Goal: Task Accomplishment & Management: Manage account settings

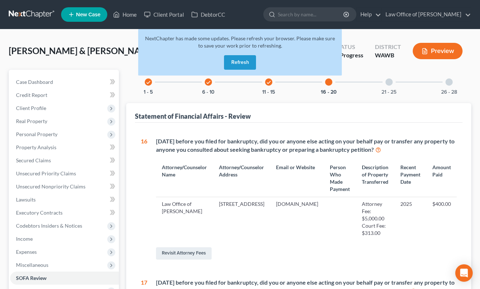
click at [240, 64] on button "Refresh" at bounding box center [240, 62] width 32 height 15
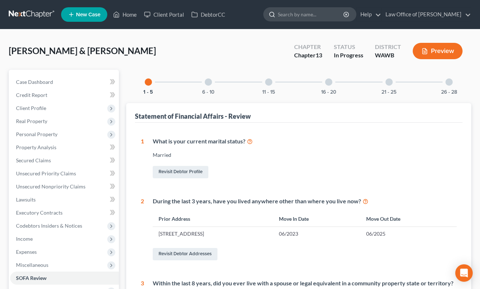
click at [324, 19] on input "search" at bounding box center [311, 14] width 67 height 13
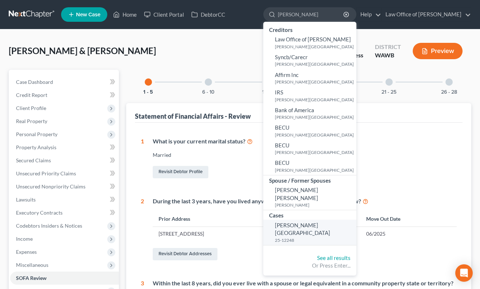
type input "boyd"
click at [321, 222] on span "Boyd, Maleena" at bounding box center [302, 229] width 55 height 14
select select "6"
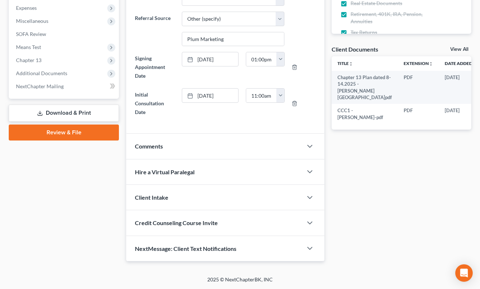
scroll to position [244, 0]
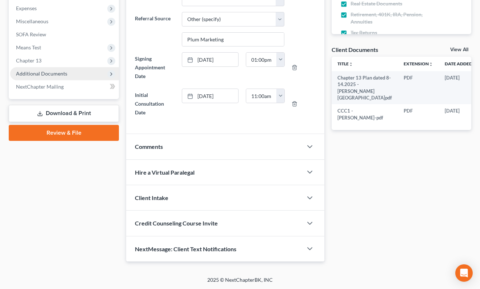
click at [63, 74] on span "Additional Documents" at bounding box center [41, 74] width 51 height 6
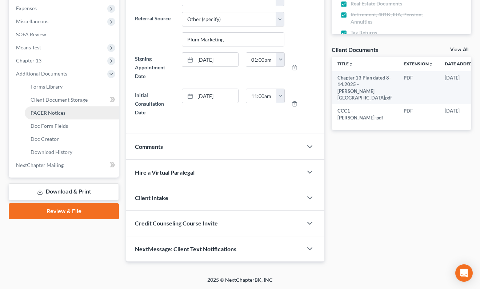
click at [64, 114] on span "PACER Notices" at bounding box center [48, 113] width 35 height 6
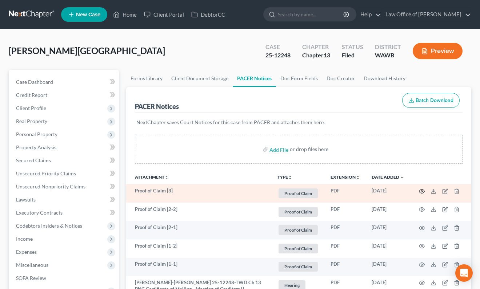
click at [421, 193] on icon "button" at bounding box center [421, 191] width 5 height 4
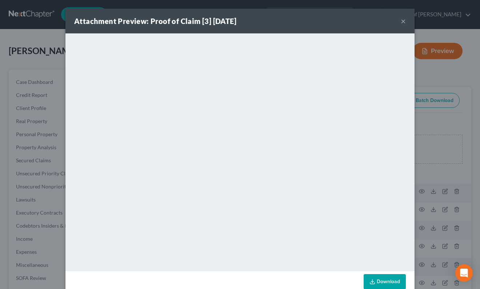
click at [426, 176] on div "Attachment Preview: Proof of Claim [3] 09/05/2025 × <object ng-attr-data='https…" at bounding box center [240, 144] width 480 height 289
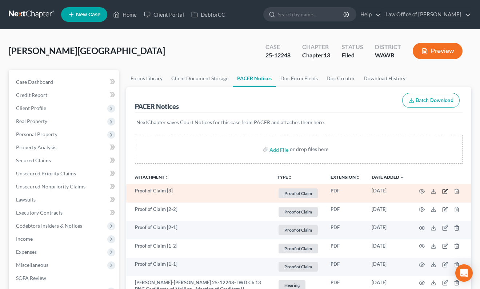
click at [446, 190] on icon "button" at bounding box center [445, 192] width 6 height 6
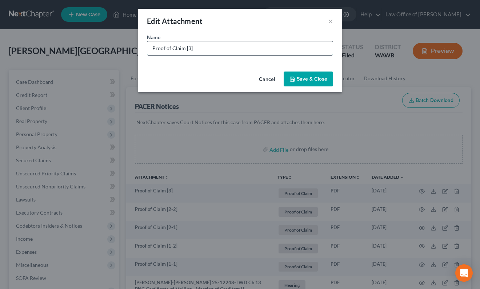
click at [293, 52] on input "Proof of Claim [3]" at bounding box center [239, 48] width 185 height 14
type input "Proof of Claim [3] - IRS"
click at [307, 79] on span "Save & Close" at bounding box center [312, 79] width 31 height 6
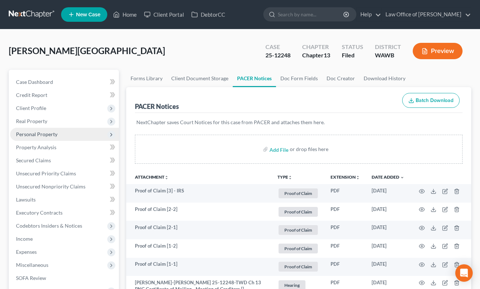
click at [83, 137] on span "Personal Property" at bounding box center [64, 134] width 109 height 13
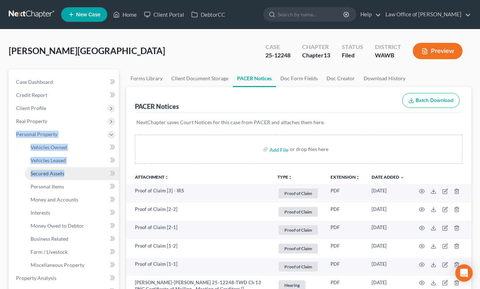
drag, startPoint x: 70, startPoint y: 125, endPoint x: 76, endPoint y: 172, distance: 46.5
click at [76, 171] on ul "Case Dashboard Payments Invoices Payments Payments Credit Report Client Profile" at bounding box center [64, 272] width 109 height 393
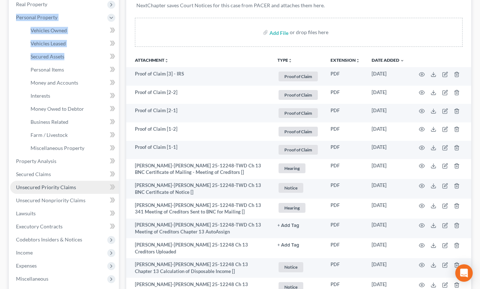
scroll to position [120, 0]
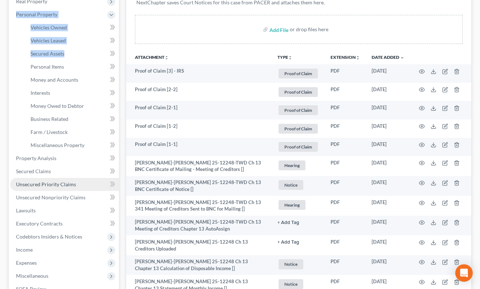
click at [67, 184] on span "Unsecured Priority Claims" at bounding box center [46, 184] width 60 height 6
